Goal: Register for event/course

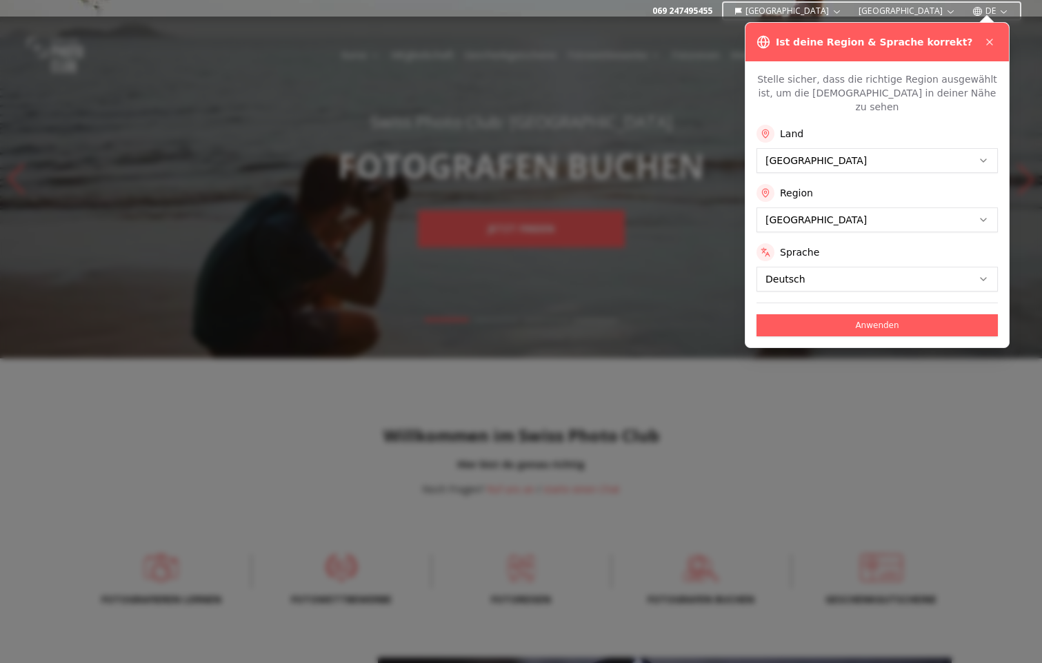
click at [892, 314] on button "Anwenden" at bounding box center [876, 325] width 241 height 22
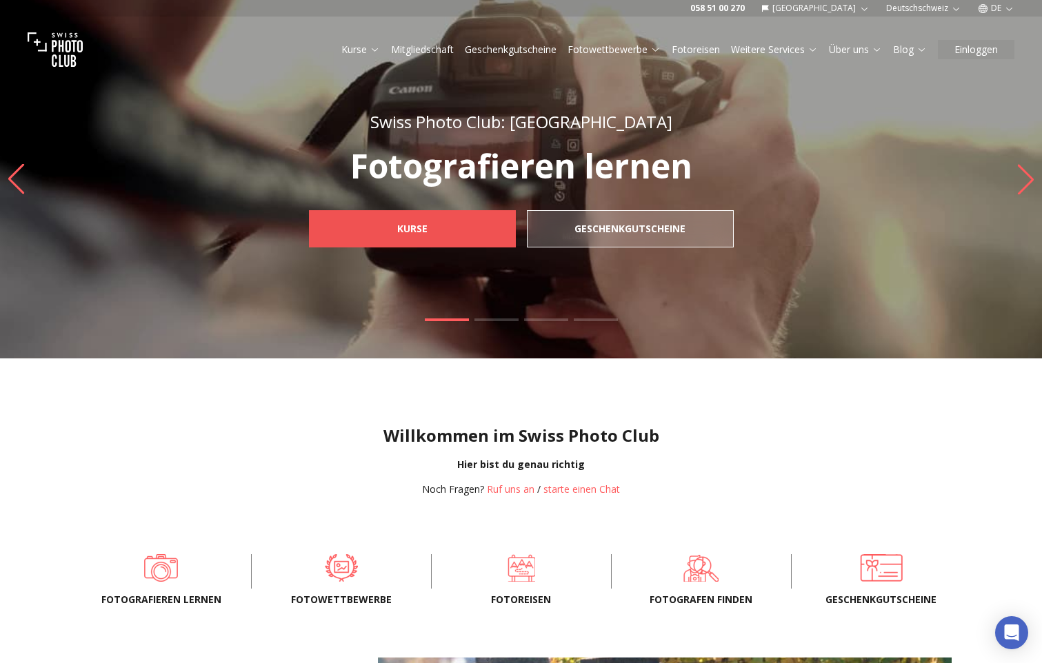
click at [420, 227] on b "Kurse" at bounding box center [412, 229] width 30 height 14
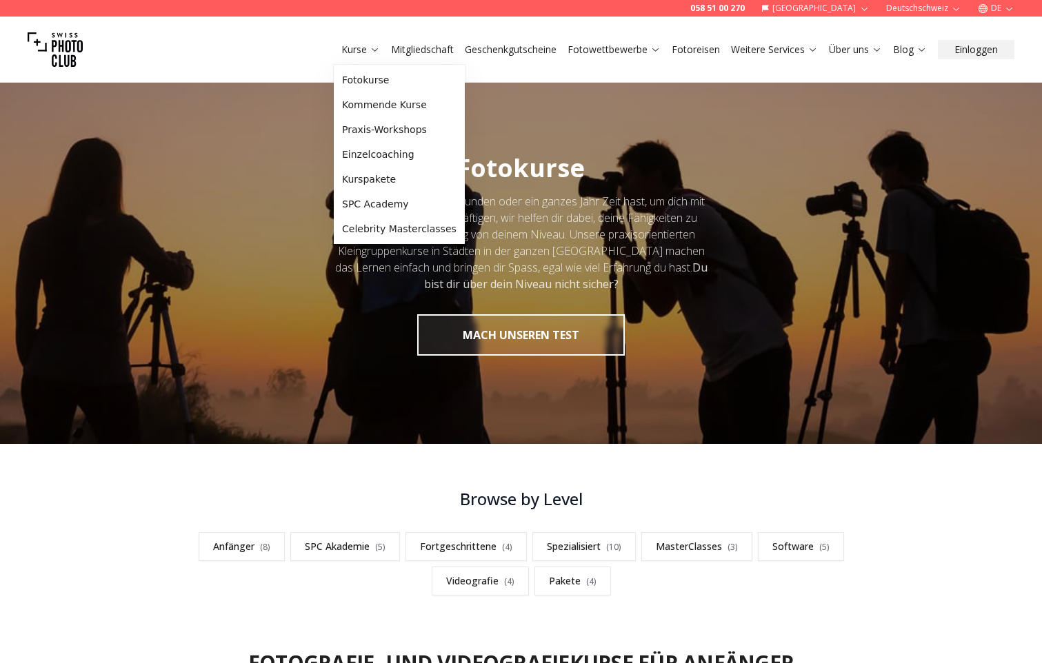
click at [363, 56] on link "Kurse" at bounding box center [360, 50] width 39 height 14
click at [383, 131] on link "Praxis-Workshops" at bounding box center [398, 129] width 125 height 25
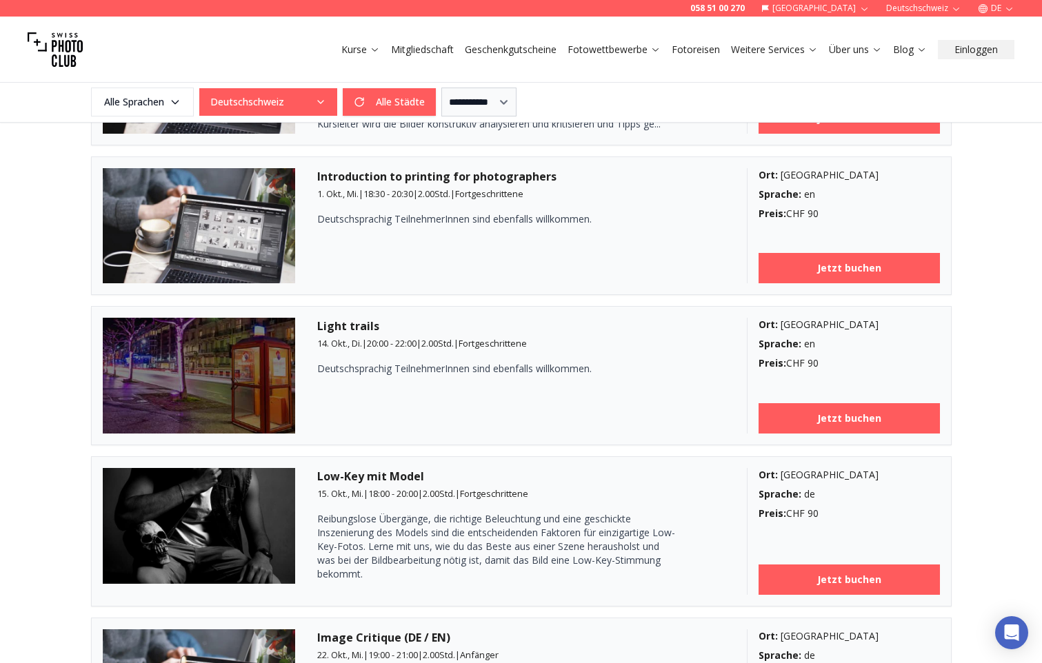
scroll to position [1724, 0]
